Goal: Navigation & Orientation: Find specific page/section

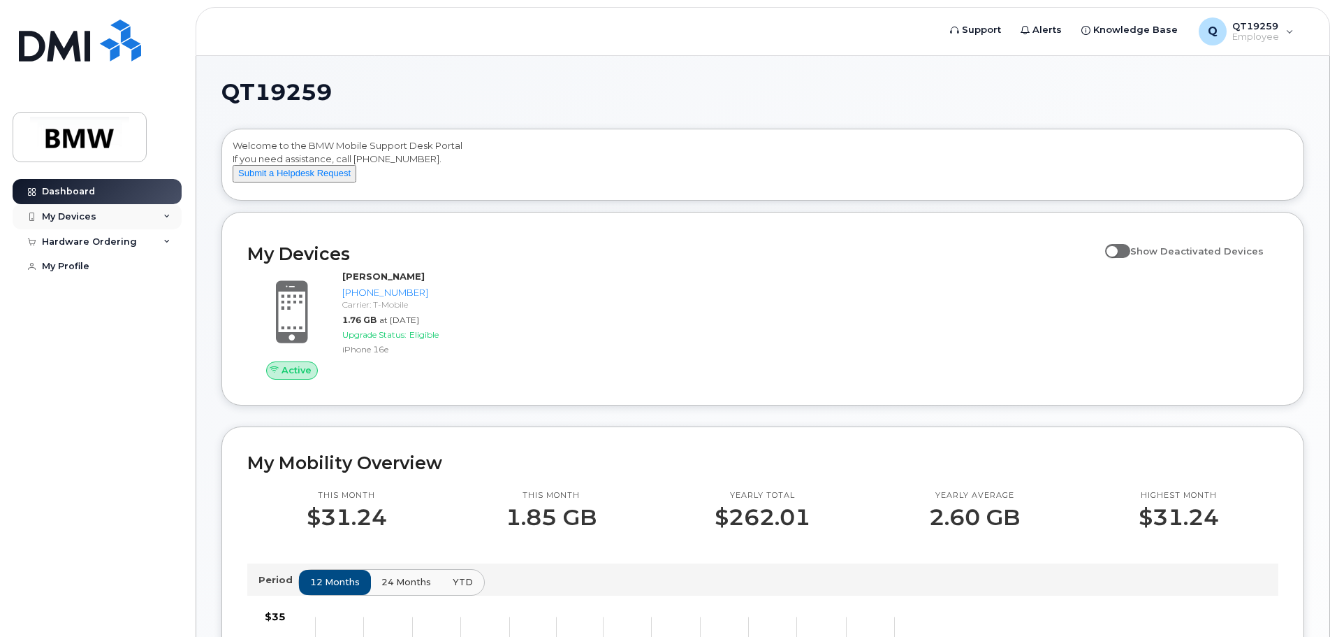
click at [165, 217] on icon at bounding box center [167, 216] width 7 height 7
click at [88, 331] on div "Hardware Ordering" at bounding box center [89, 332] width 95 height 11
click at [166, 333] on icon at bounding box center [167, 332] width 7 height 7
click at [171, 328] on div "Hardware Ordering" at bounding box center [97, 332] width 169 height 25
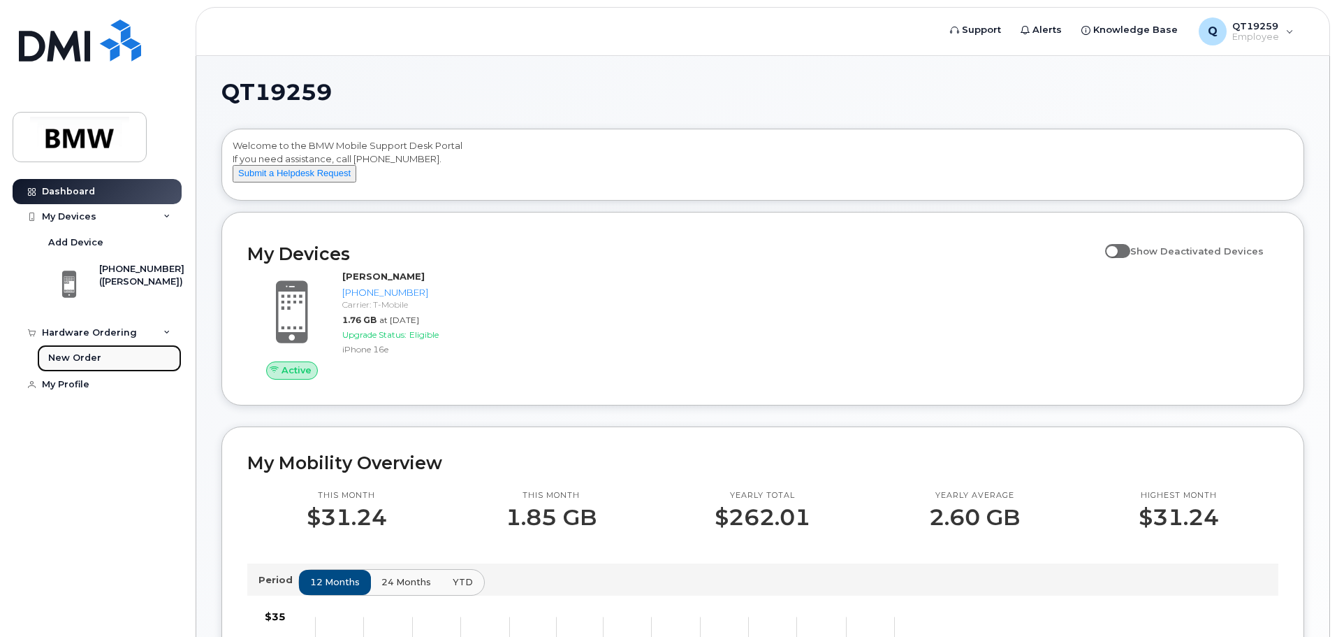
click at [91, 356] on div "New Order" at bounding box center [74, 357] width 53 height 13
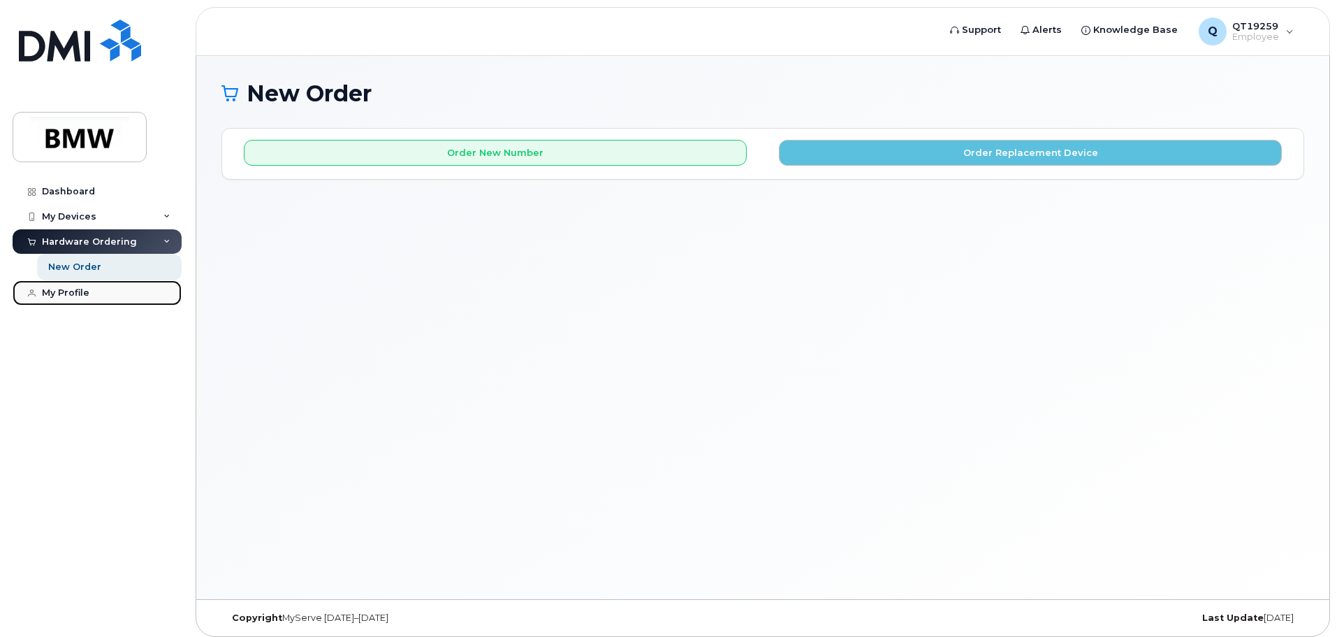
click at [73, 294] on div "My Profile" at bounding box center [66, 292] width 48 height 11
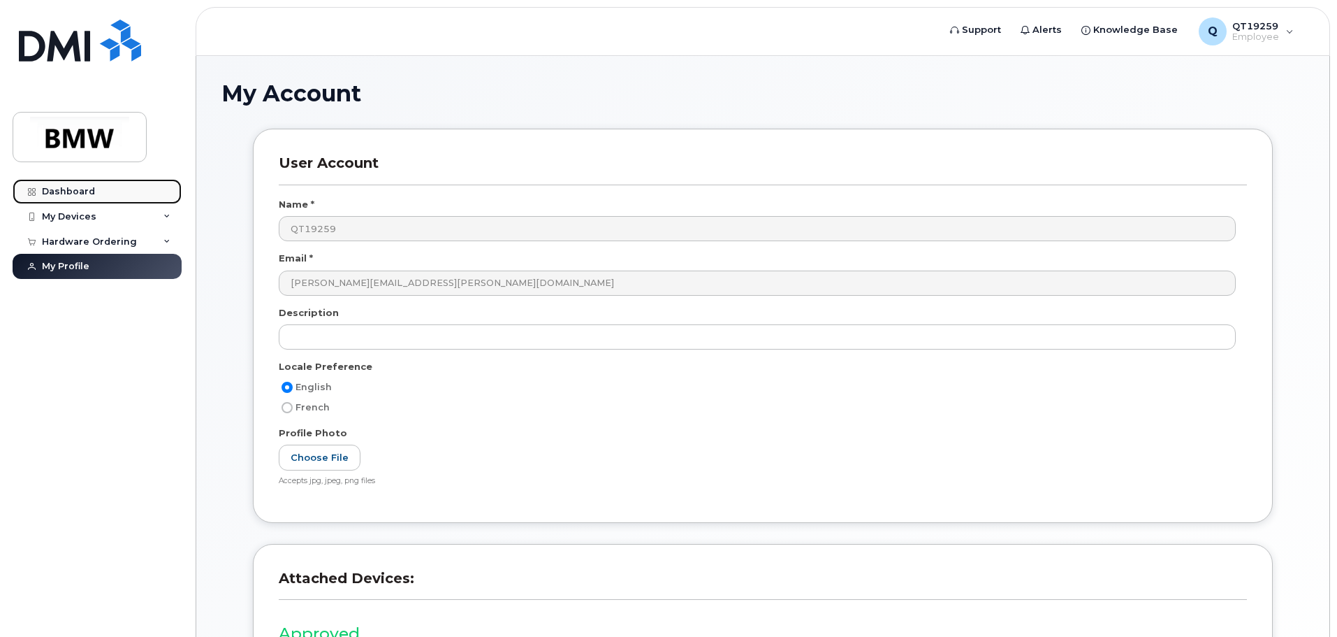
click at [75, 194] on div "Dashboard" at bounding box center [68, 191] width 53 height 11
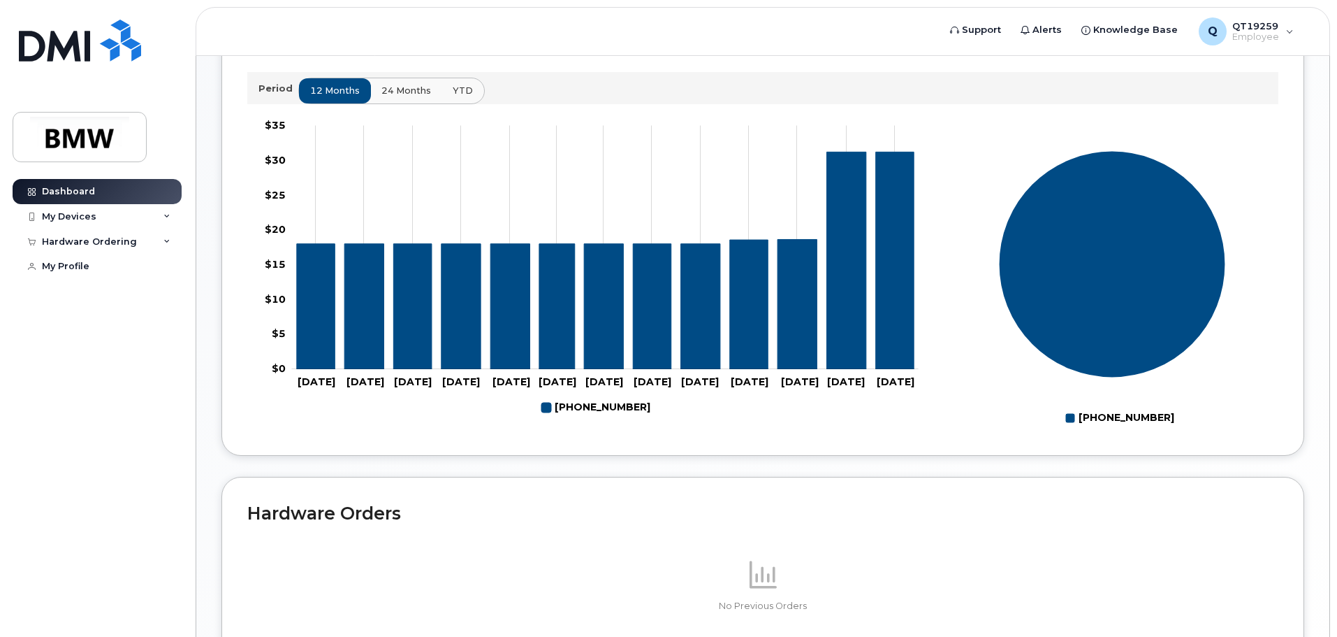
scroll to position [491, 0]
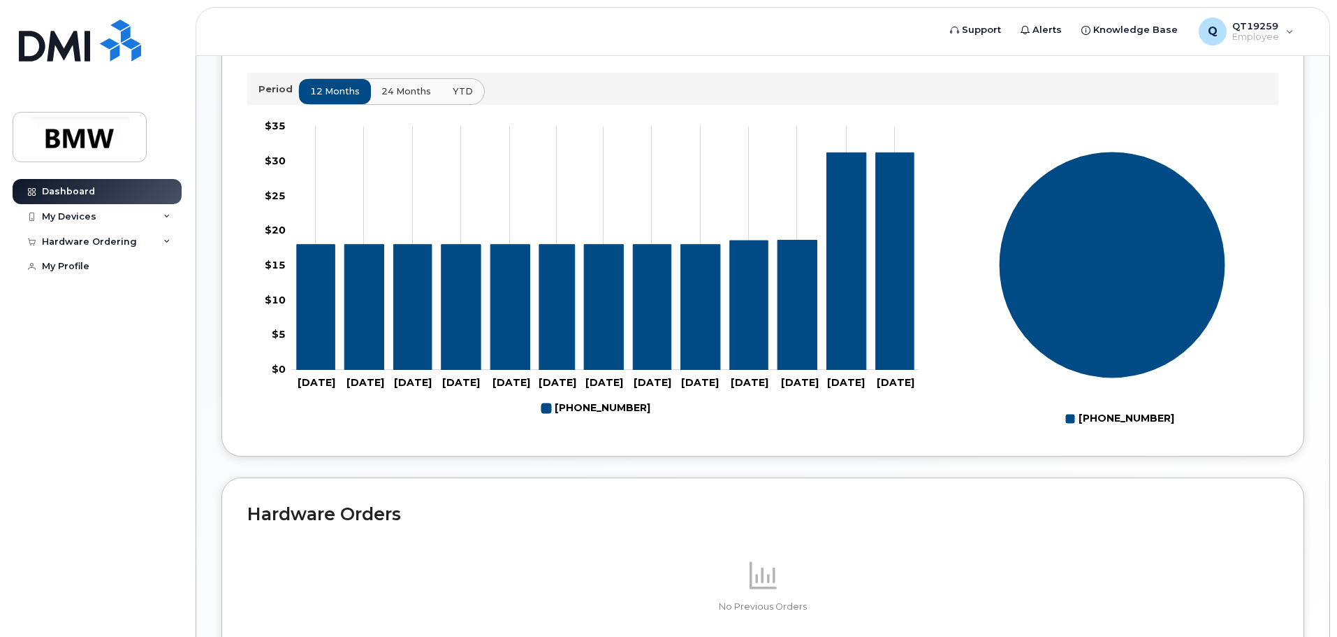
drag, startPoint x: 750, startPoint y: 360, endPoint x: 979, endPoint y: 191, distance: 284.4
click at [979, 191] on rect at bounding box center [1112, 273] width 333 height 314
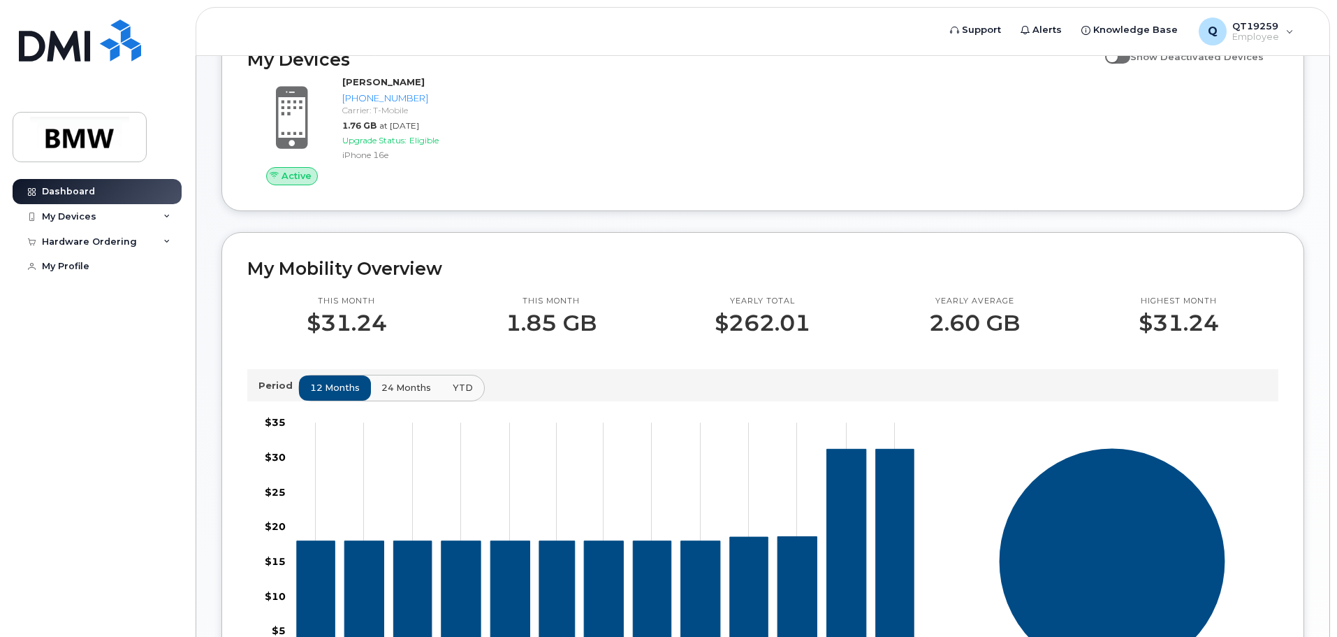
scroll to position [141, 0]
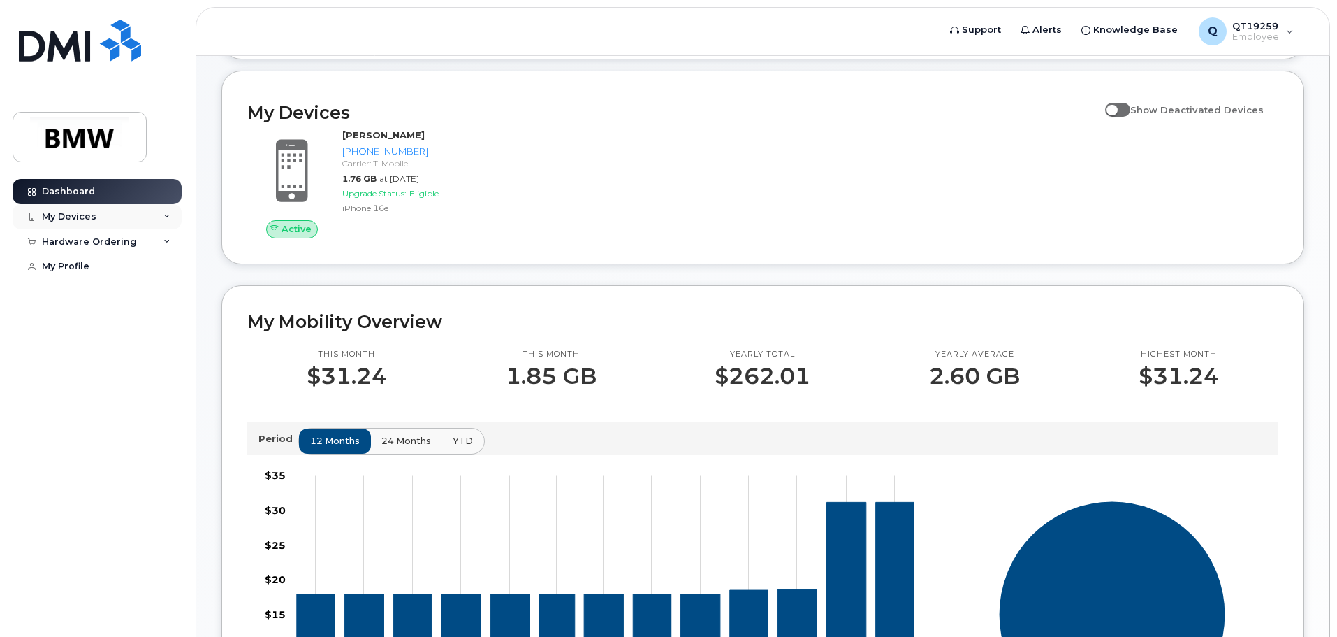
click at [128, 215] on div "My Devices" at bounding box center [97, 216] width 169 height 25
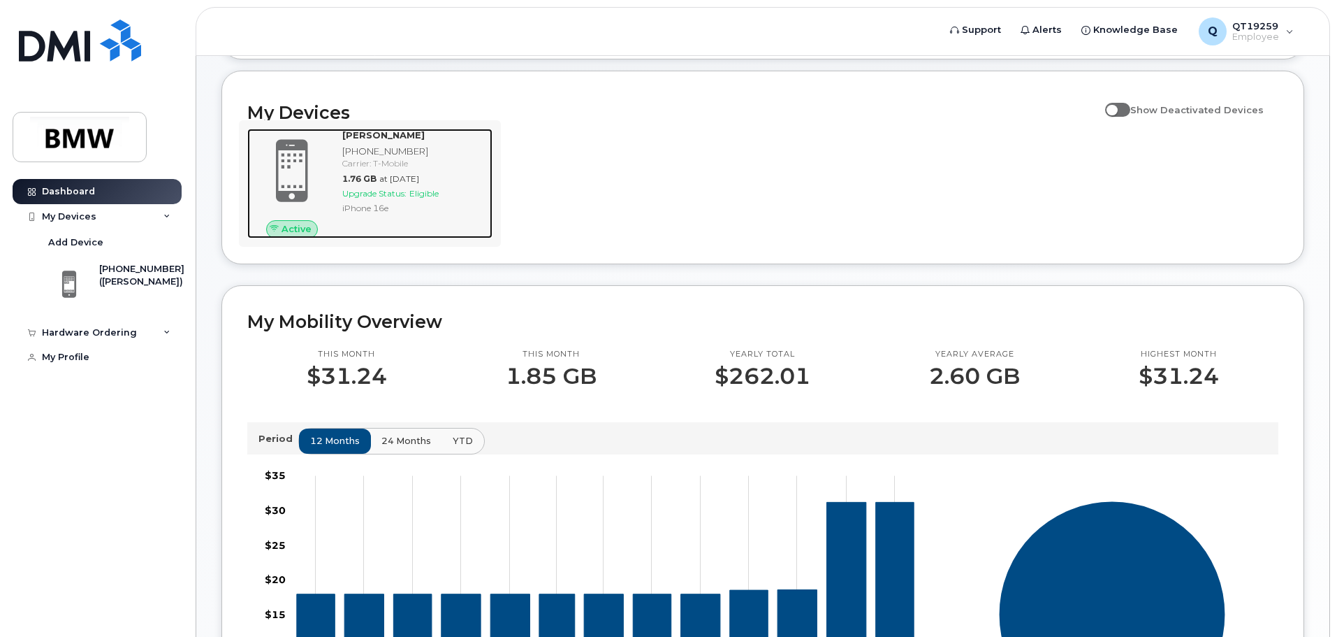
click at [293, 176] on span at bounding box center [292, 171] width 67 height 71
